Goal: Information Seeking & Learning: Learn about a topic

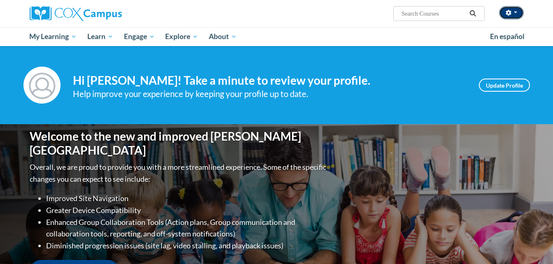
click at [511, 16] on button "button" at bounding box center [511, 12] width 25 height 13
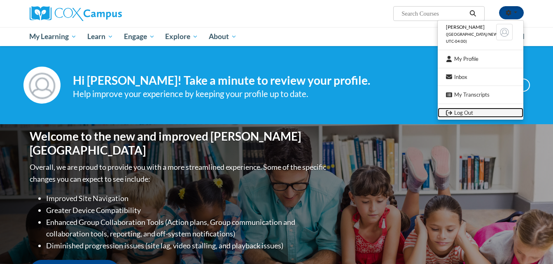
click at [472, 116] on link "Log Out" at bounding box center [481, 113] width 86 height 10
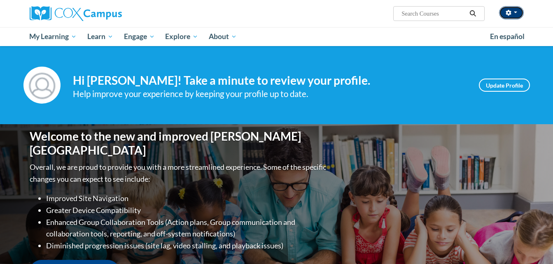
click at [511, 14] on icon "button" at bounding box center [509, 13] width 6 height 6
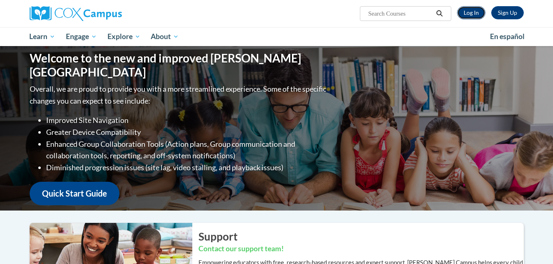
click at [474, 12] on link "Log In" at bounding box center [471, 12] width 28 height 13
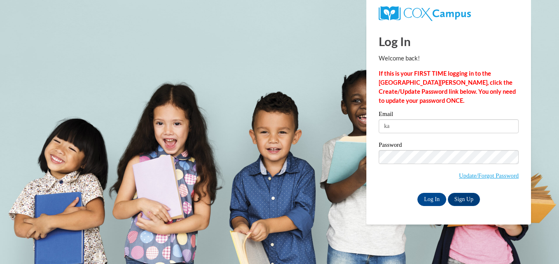
type input "k"
type input "[EMAIL_ADDRESS][DOMAIN_NAME]"
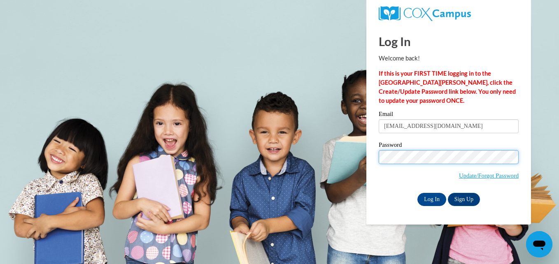
click at [418, 193] on input "Log In" at bounding box center [432, 199] width 29 height 13
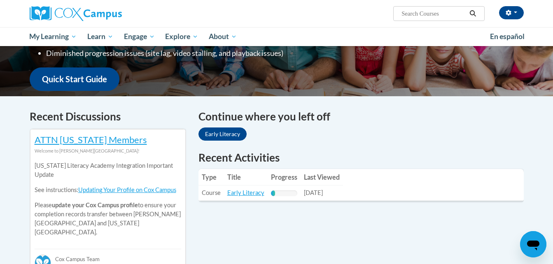
scroll to position [191, 0]
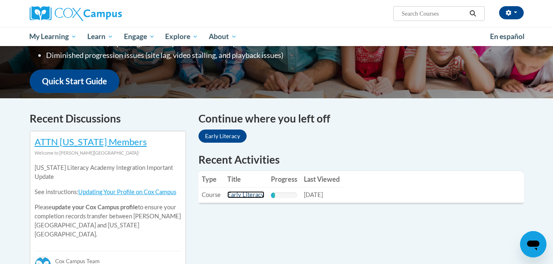
click at [227, 195] on link "Early Literacy" at bounding box center [245, 194] width 37 height 7
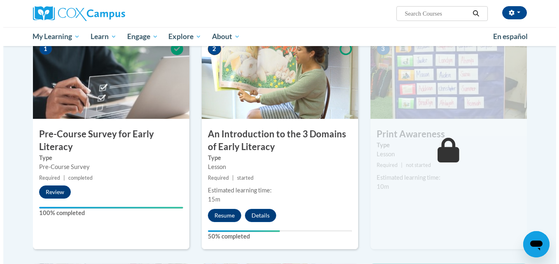
scroll to position [179, 0]
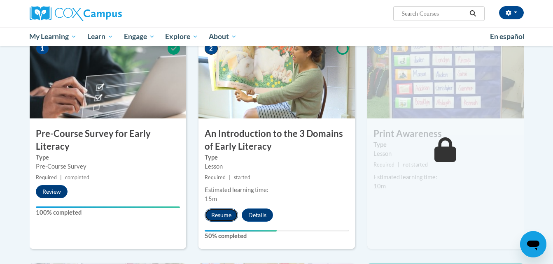
click at [215, 220] on button "Resume" at bounding box center [221, 215] width 33 height 13
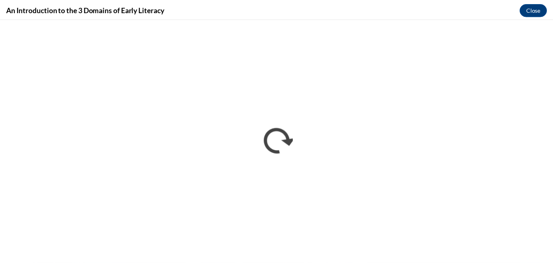
scroll to position [0, 0]
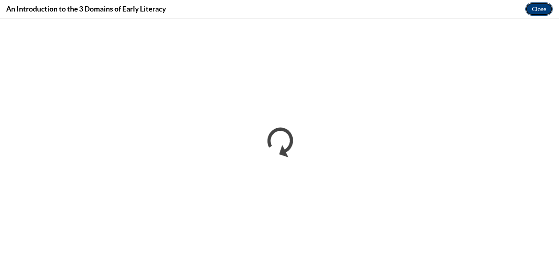
click at [544, 11] on button "Close" at bounding box center [539, 8] width 28 height 13
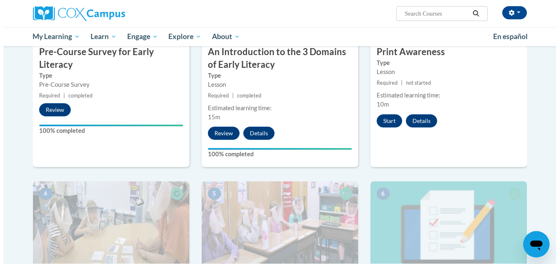
scroll to position [258, 0]
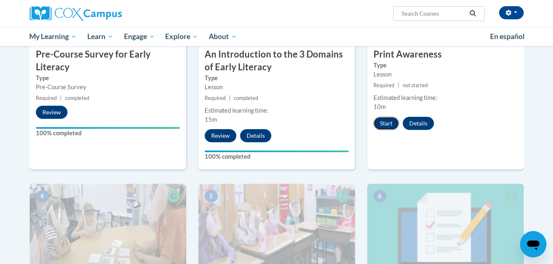
click at [387, 124] on button "Start" at bounding box center [387, 123] width 26 height 13
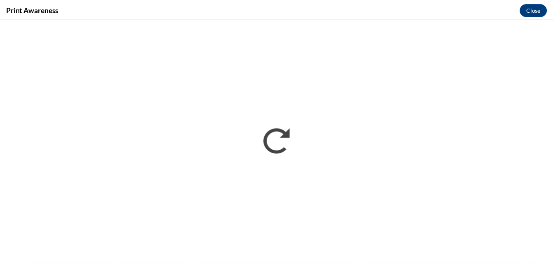
scroll to position [0, 0]
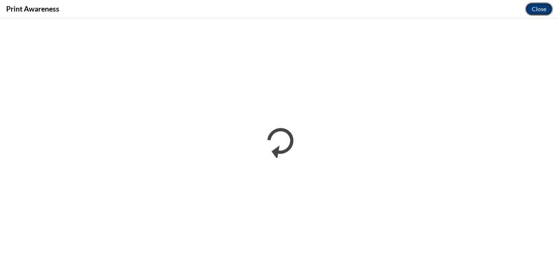
click at [538, 14] on button "Close" at bounding box center [539, 8] width 28 height 13
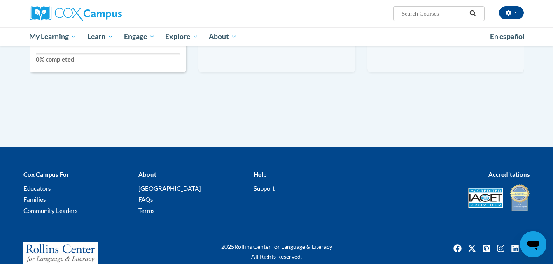
scroll to position [571, 0]
